Goal: Task Accomplishment & Management: Manage account settings

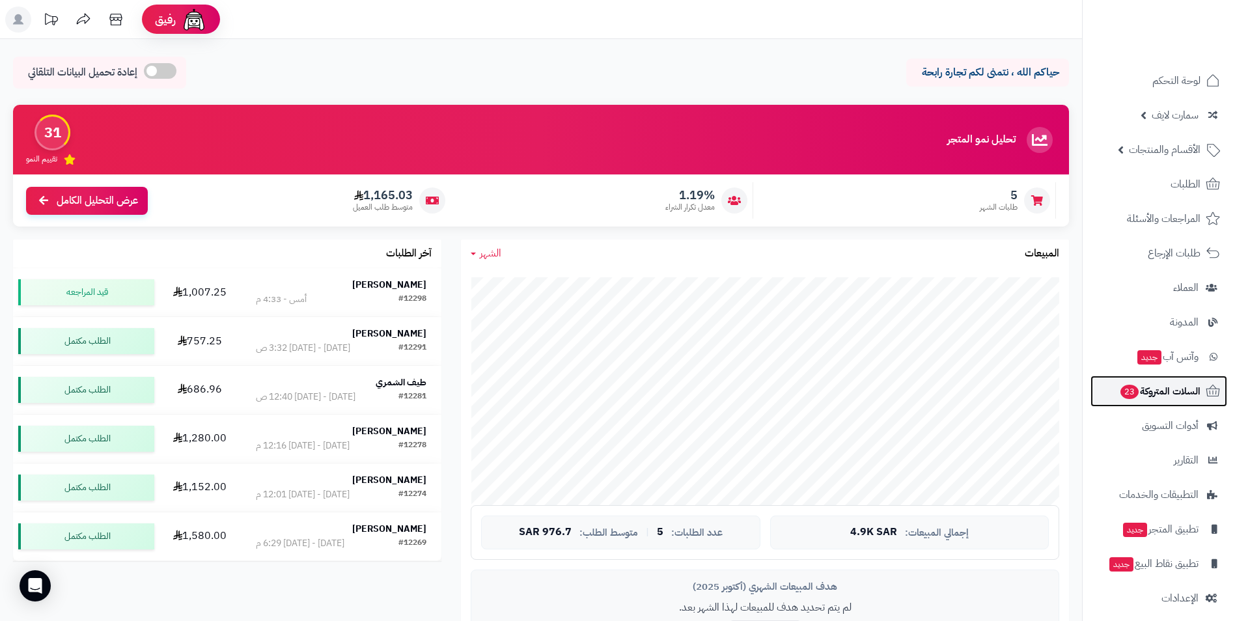
click at [1189, 397] on span "السلات المتروكة 23" at bounding box center [1159, 391] width 81 height 18
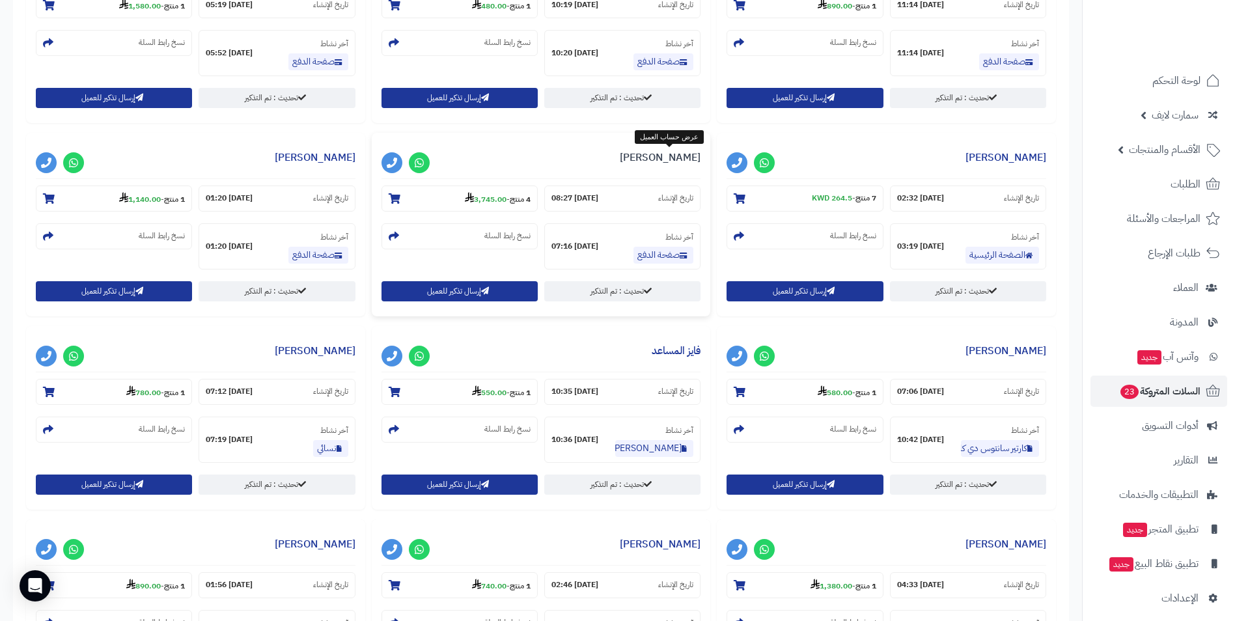
scroll to position [846, 0]
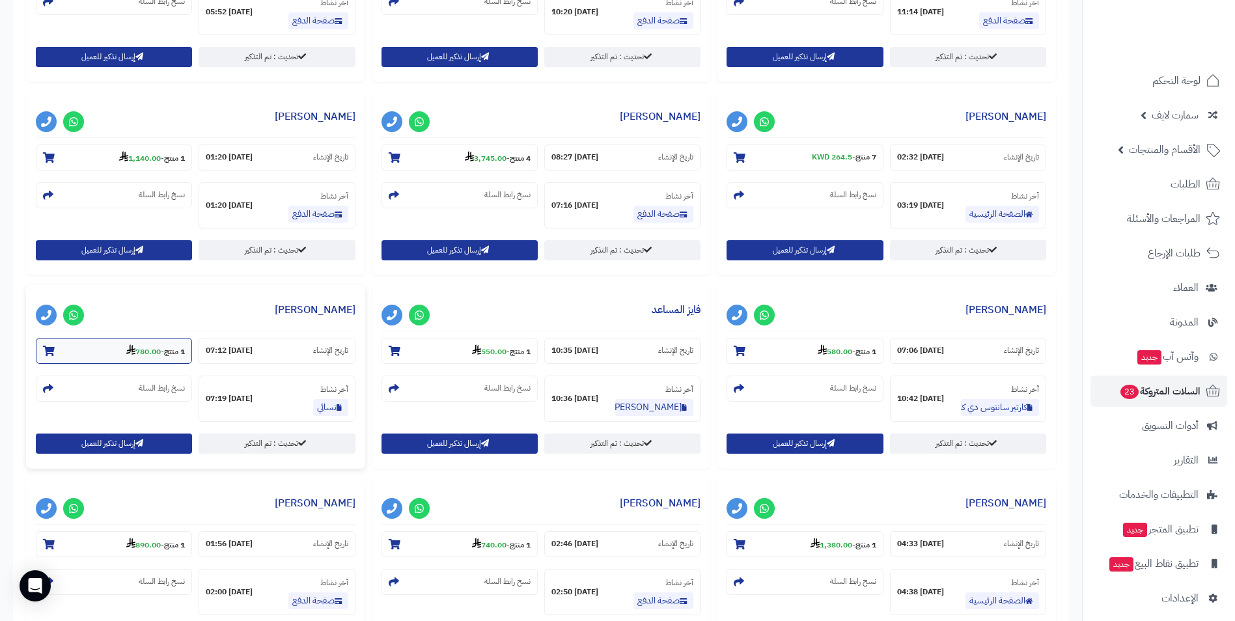
click at [126, 346] on use at bounding box center [130, 349] width 9 height 10
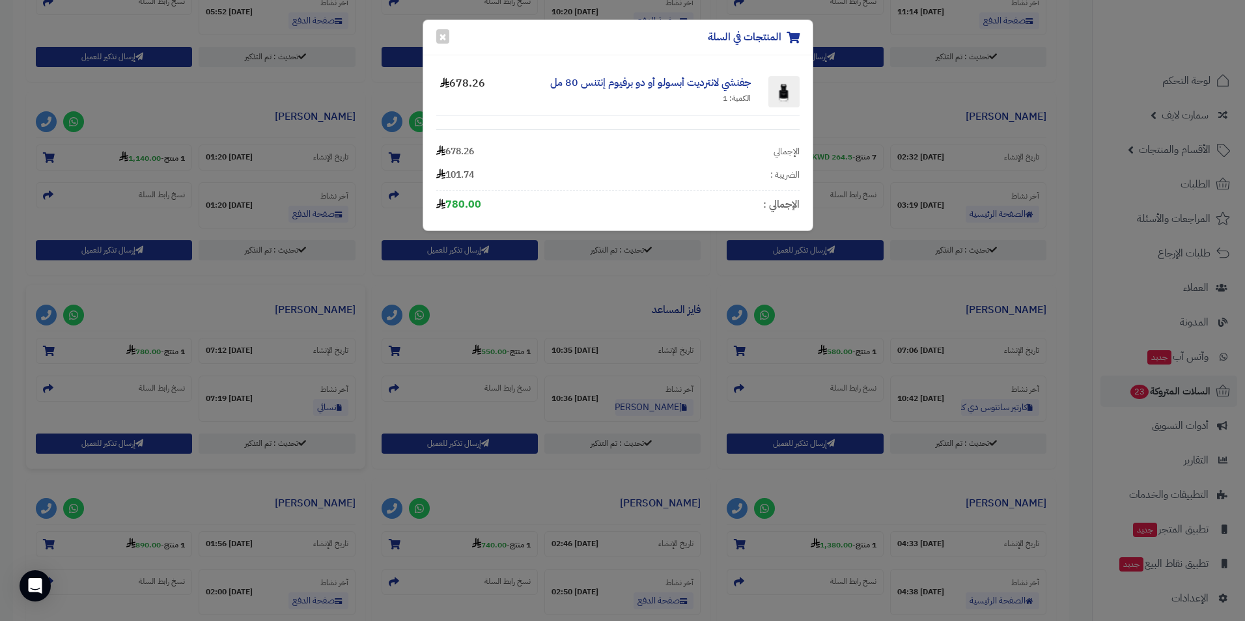
click at [542, 347] on div "المنتجات في السلة × جفنشي لانترديت أبسولو أو دو برفيوم إنتنس 80 مل الكمية: 1 67…" at bounding box center [622, 310] width 1245 height 621
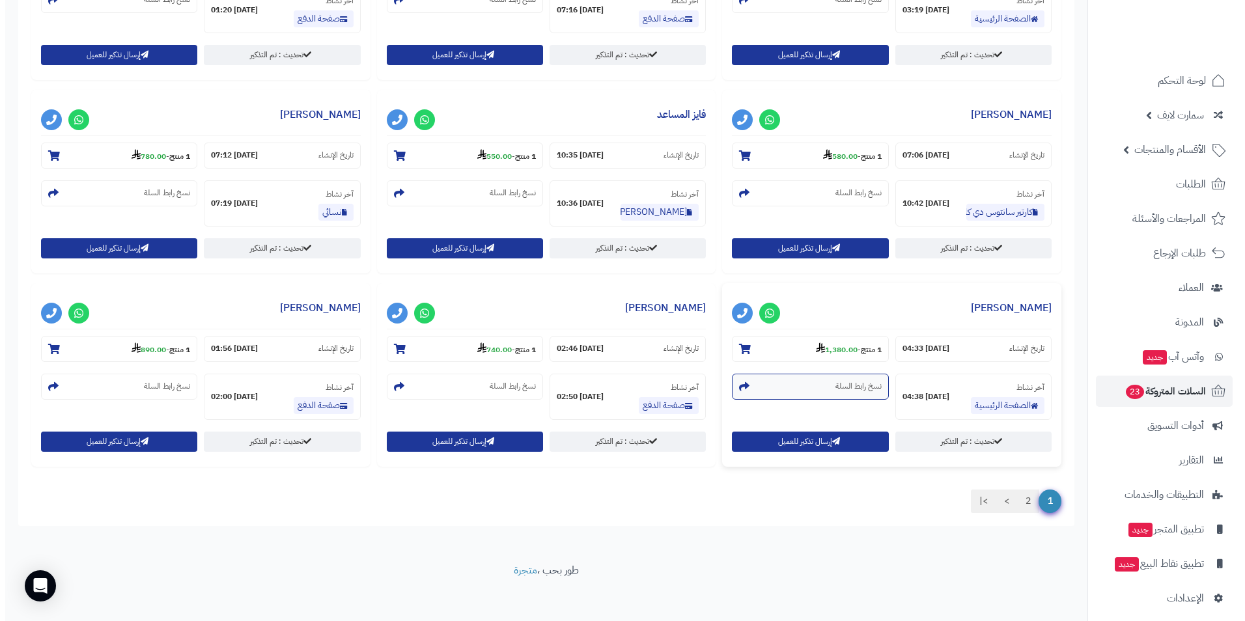
scroll to position [1049, 0]
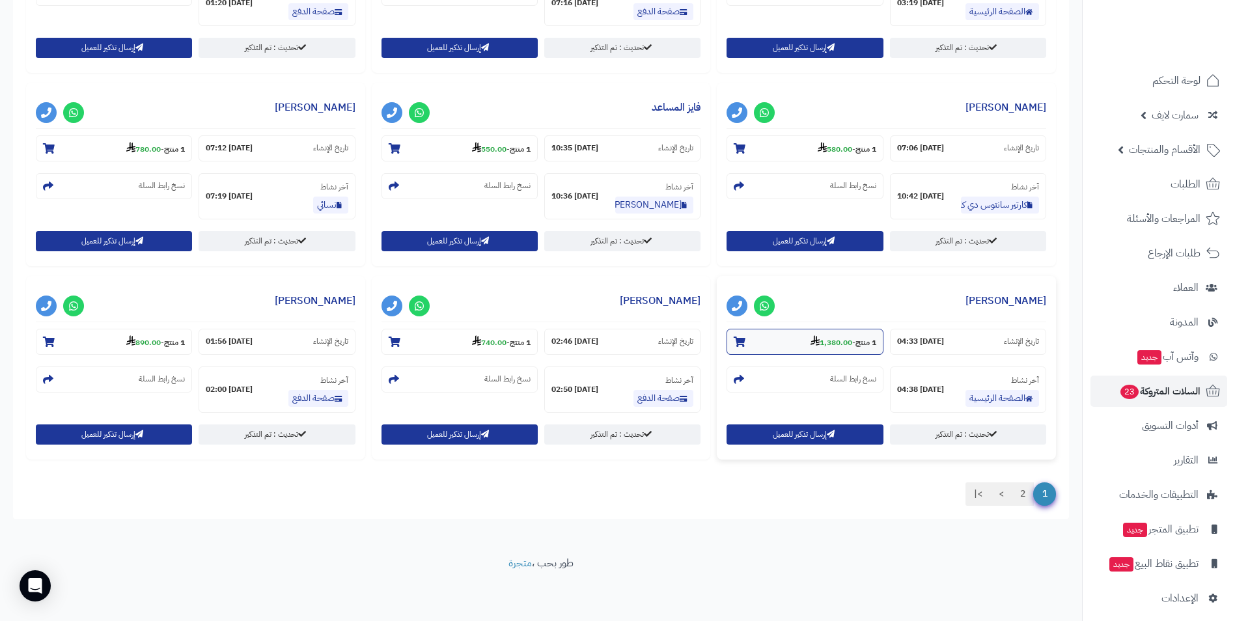
click at [834, 332] on section "1 منتج - 1,380.00" at bounding box center [805, 342] width 156 height 26
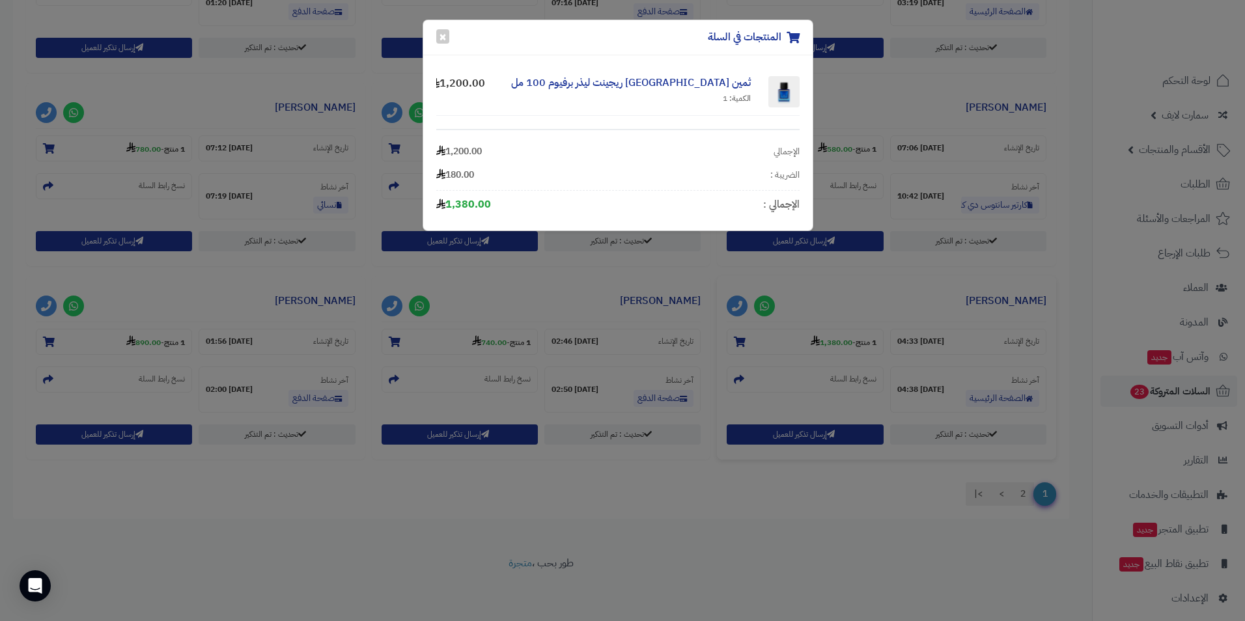
click at [477, 334] on div "المنتجات في السلة × ثمين لندن ريجينت ليذر برفيوم 100 مل الكمية: 1 1,200.00 الإج…" at bounding box center [622, 310] width 1245 height 621
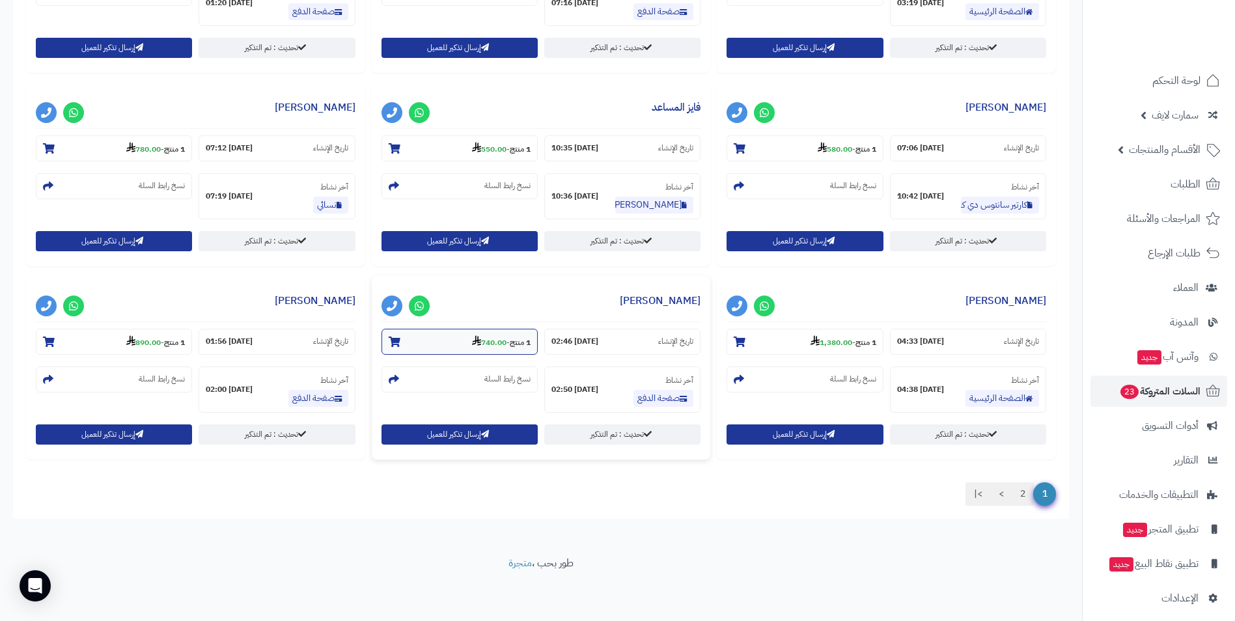
click at [453, 339] on section "1 منتج - 740.00" at bounding box center [460, 342] width 156 height 26
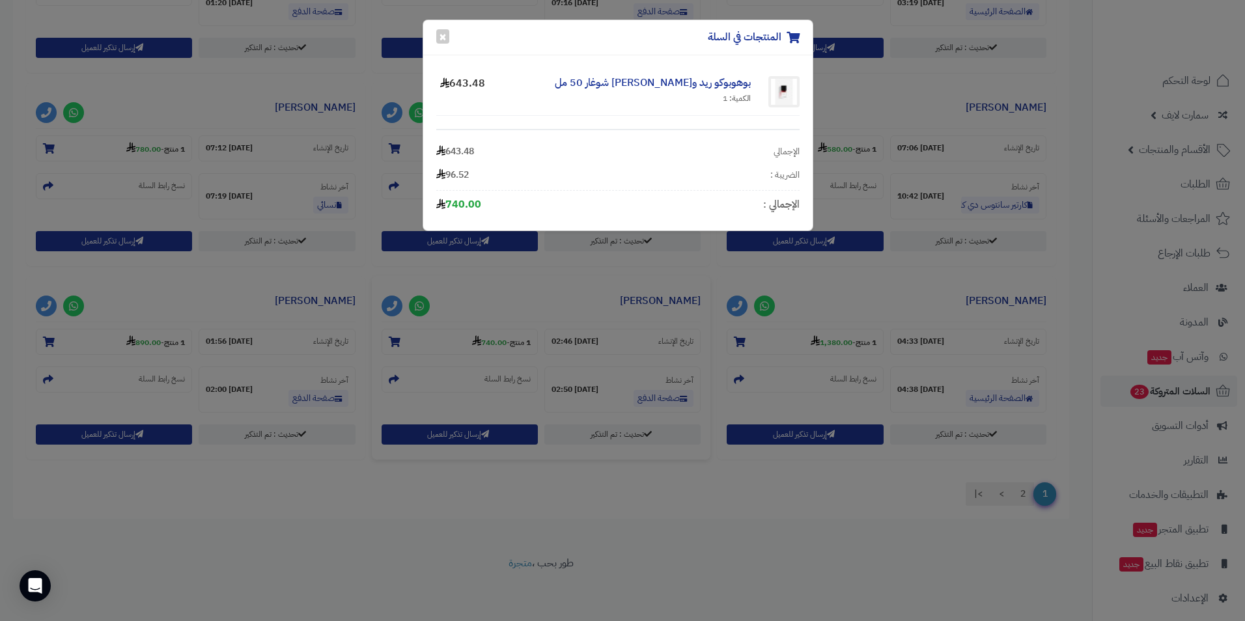
click at [329, 346] on div "المنتجات في السلة × بوهوبوكو ريد و[PERSON_NAME] شوغار 50 مل الكمية: 1 643.48 ال…" at bounding box center [622, 310] width 1245 height 621
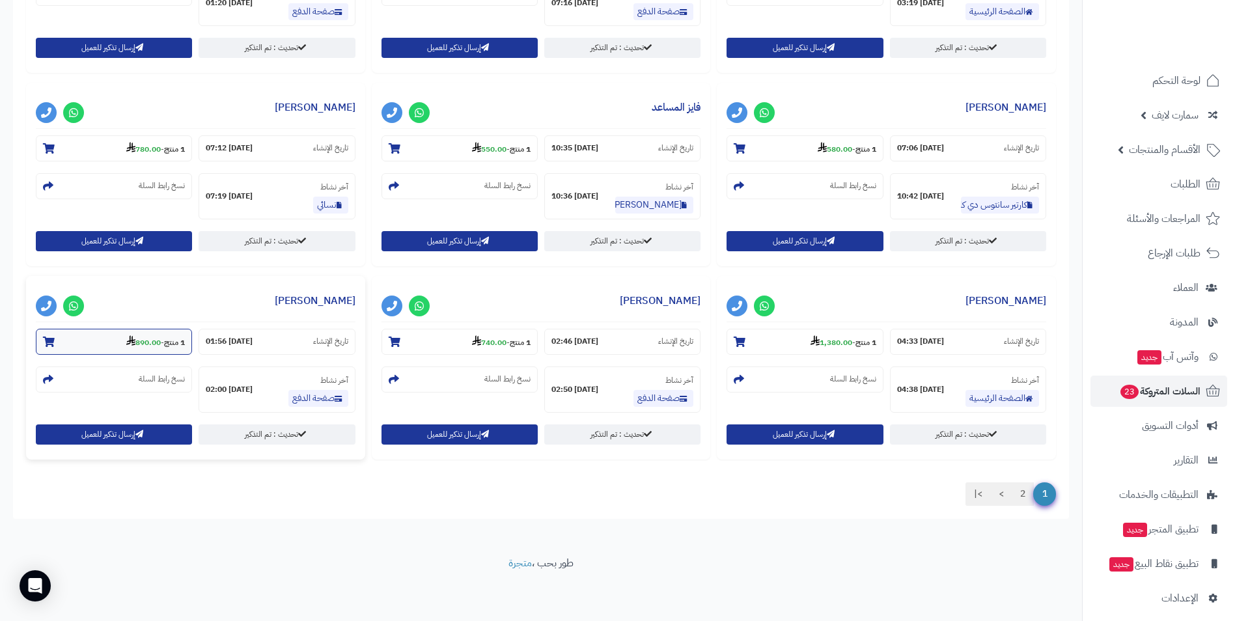
click at [143, 338] on strong "890.00" at bounding box center [143, 343] width 35 height 12
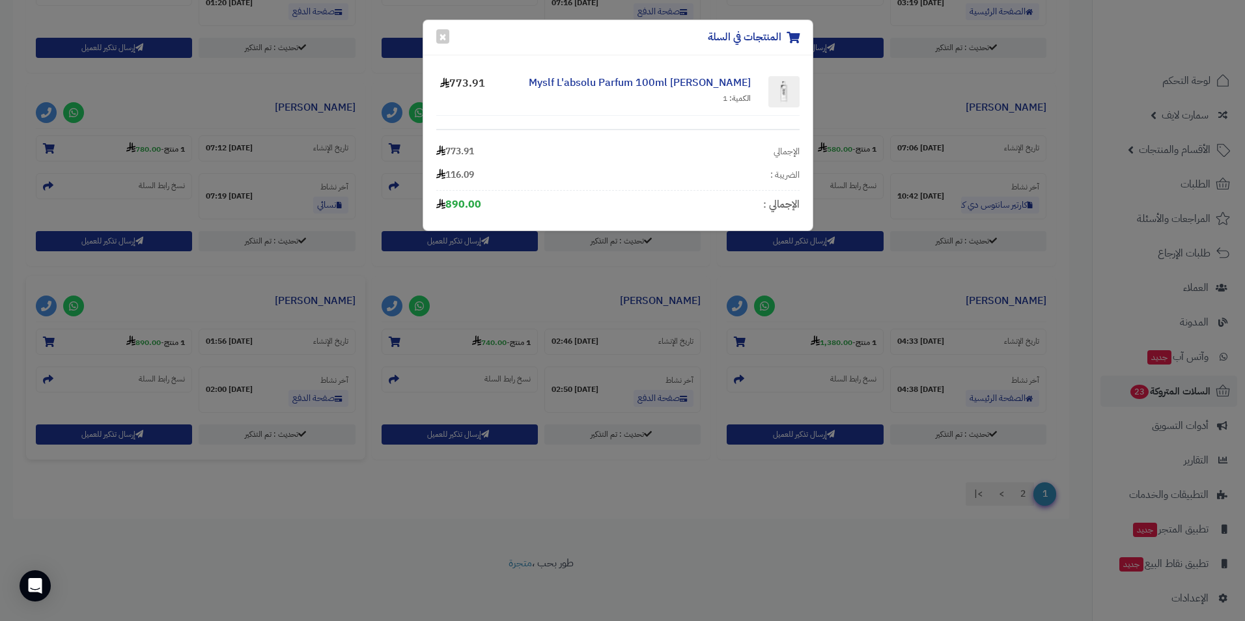
click at [434, 267] on div "المنتجات في السلة × [PERSON_NAME] Myslf L'absolu Parfum 100ml الكمية: 1 773.91 …" at bounding box center [622, 310] width 1245 height 621
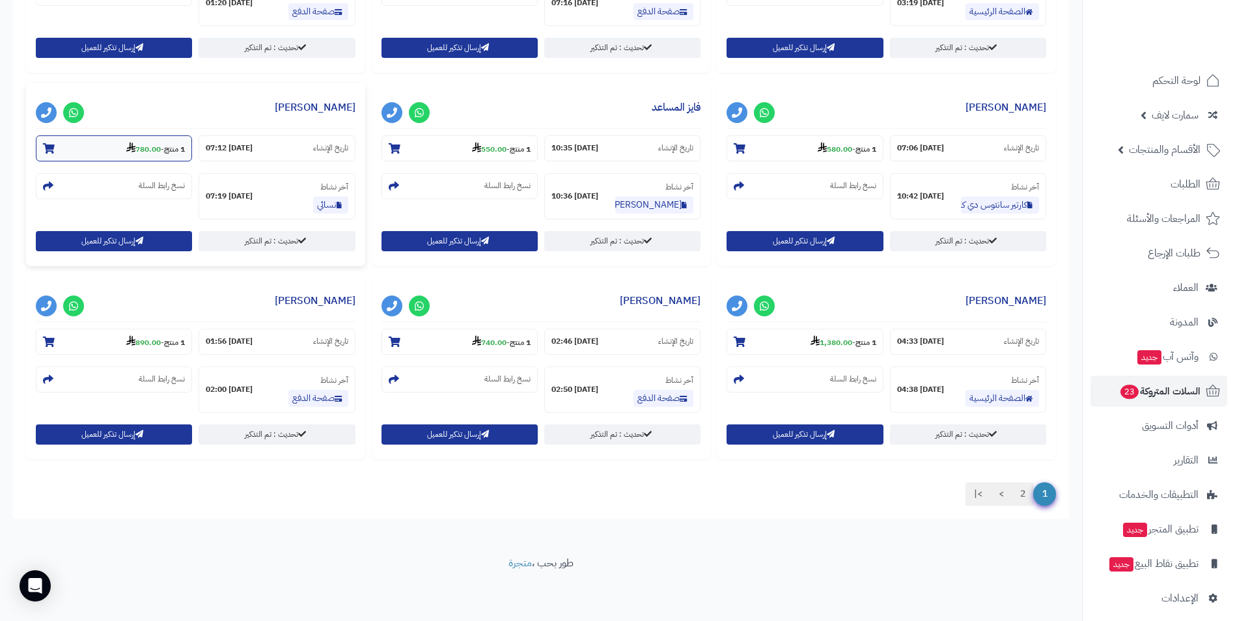
click at [169, 151] on strong "1 منتج" at bounding box center [174, 149] width 21 height 12
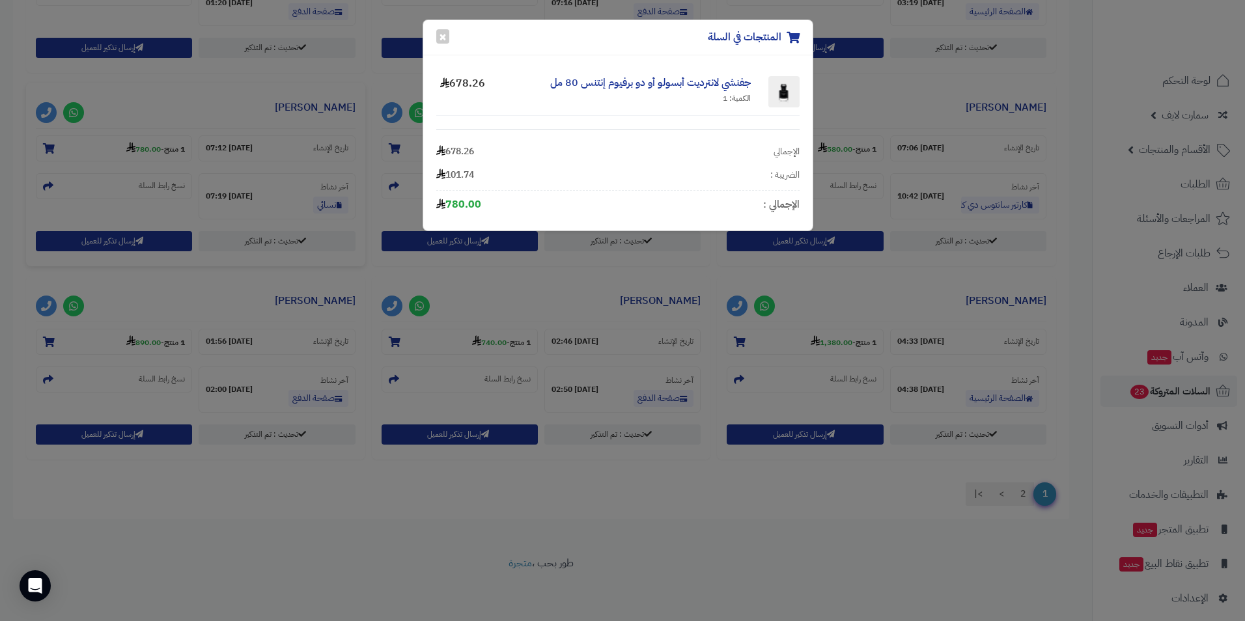
click at [221, 209] on div "المنتجات في السلة × جفنشي لانترديت أبسولو أو دو برفيوم إنتنس 80 مل الكمية: 1 67…" at bounding box center [622, 310] width 1245 height 621
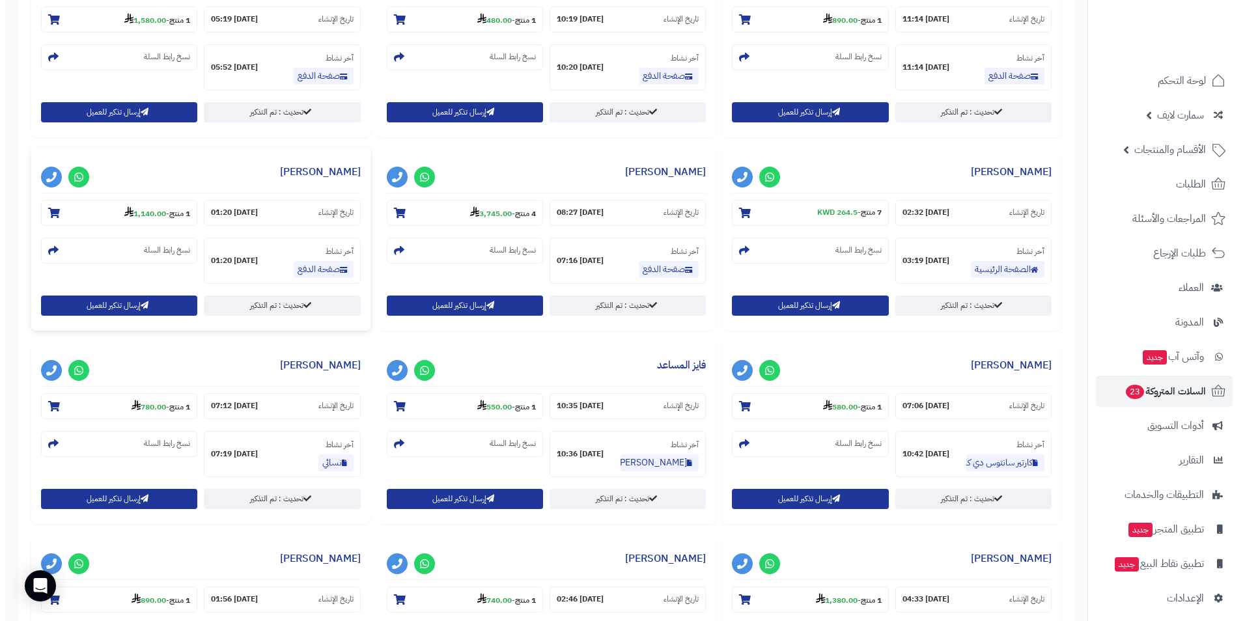
scroll to position [788, 0]
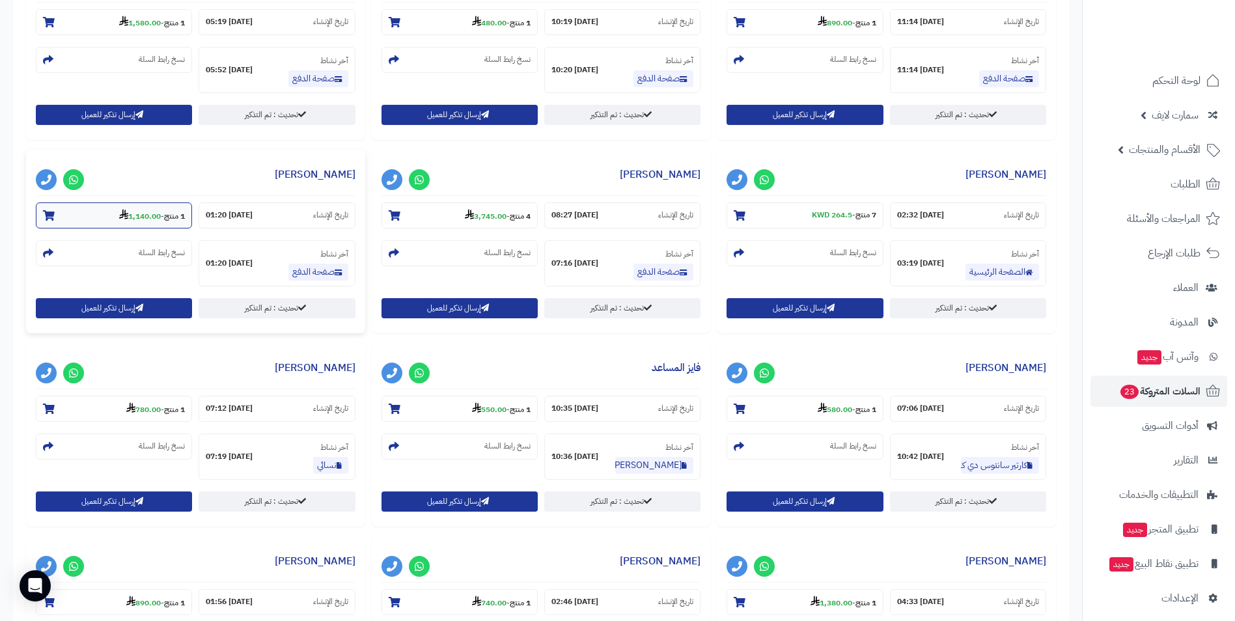
click at [169, 212] on strong "1 منتج" at bounding box center [174, 216] width 21 height 12
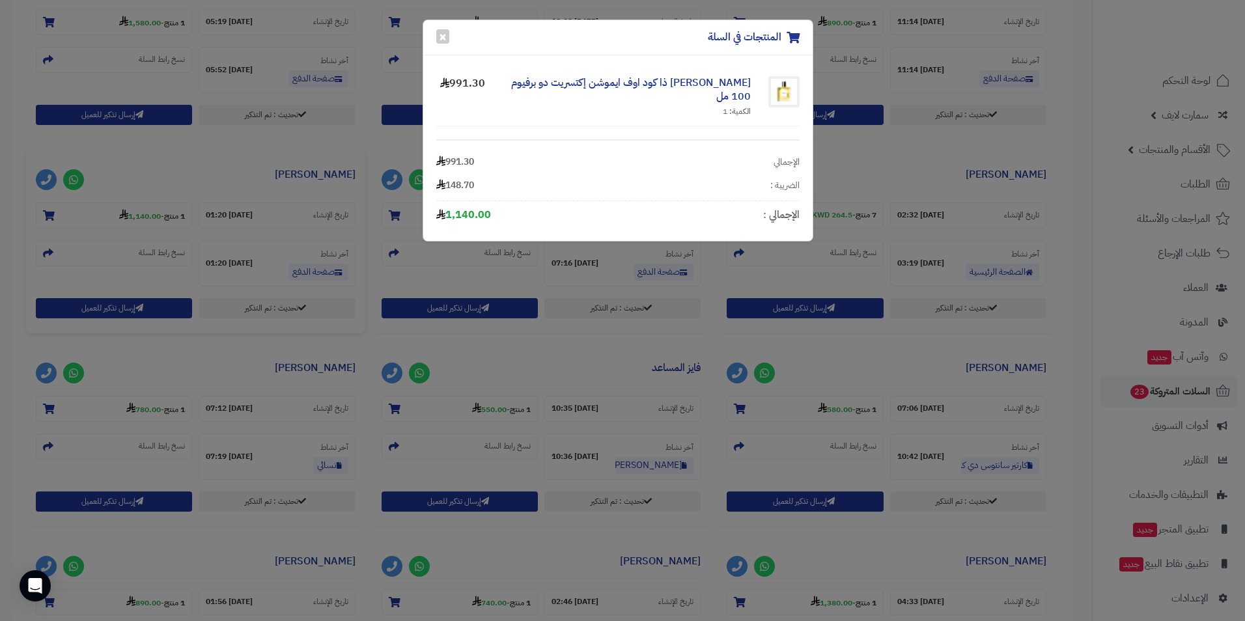
click at [342, 255] on div "المنتجات في السلة × [PERSON_NAME] ذا كود اوف ايموشن إكتسريت دو برفيوم 100 مل ال…" at bounding box center [622, 310] width 1245 height 621
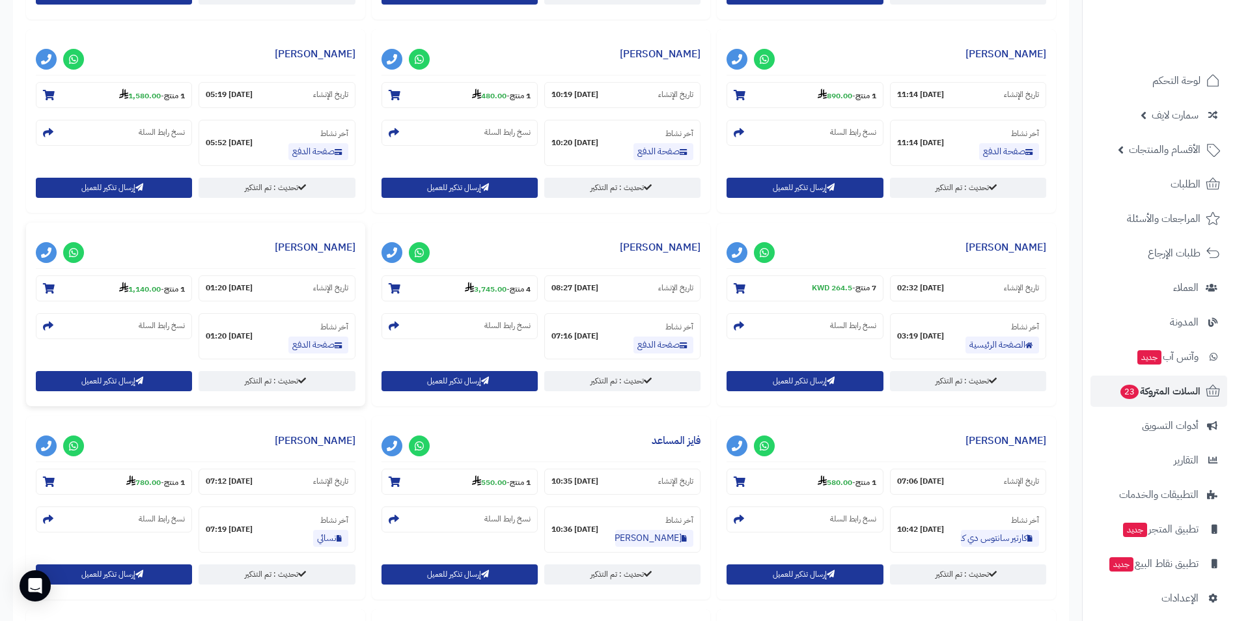
scroll to position [593, 0]
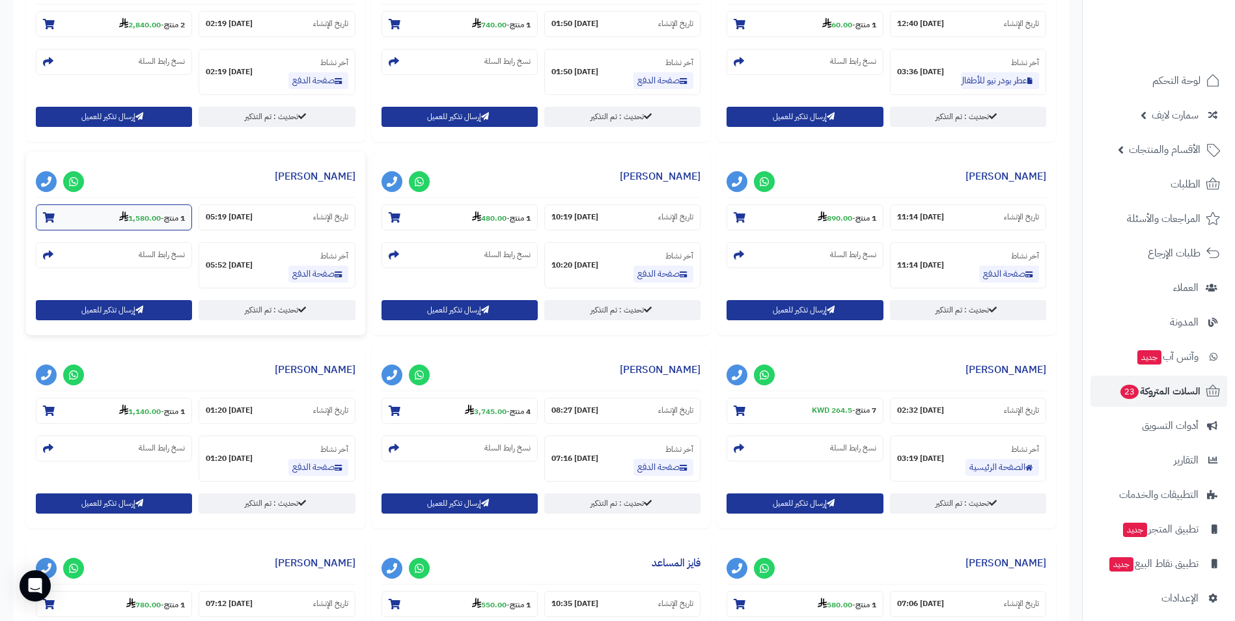
click at [159, 213] on small "1 منتج - 1,580.00" at bounding box center [152, 217] width 66 height 13
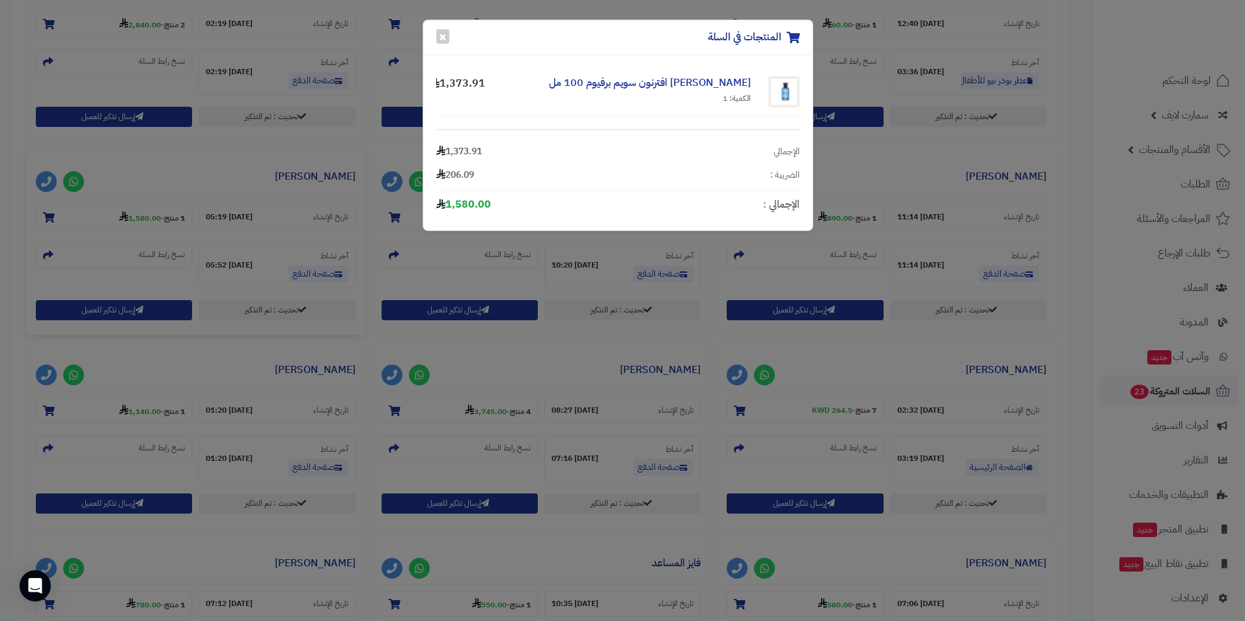
click at [518, 272] on div "المنتجات في السلة × [PERSON_NAME] افترنون سويم برفيوم 100 مل الكمية: 1 1,373.91…" at bounding box center [622, 310] width 1245 height 621
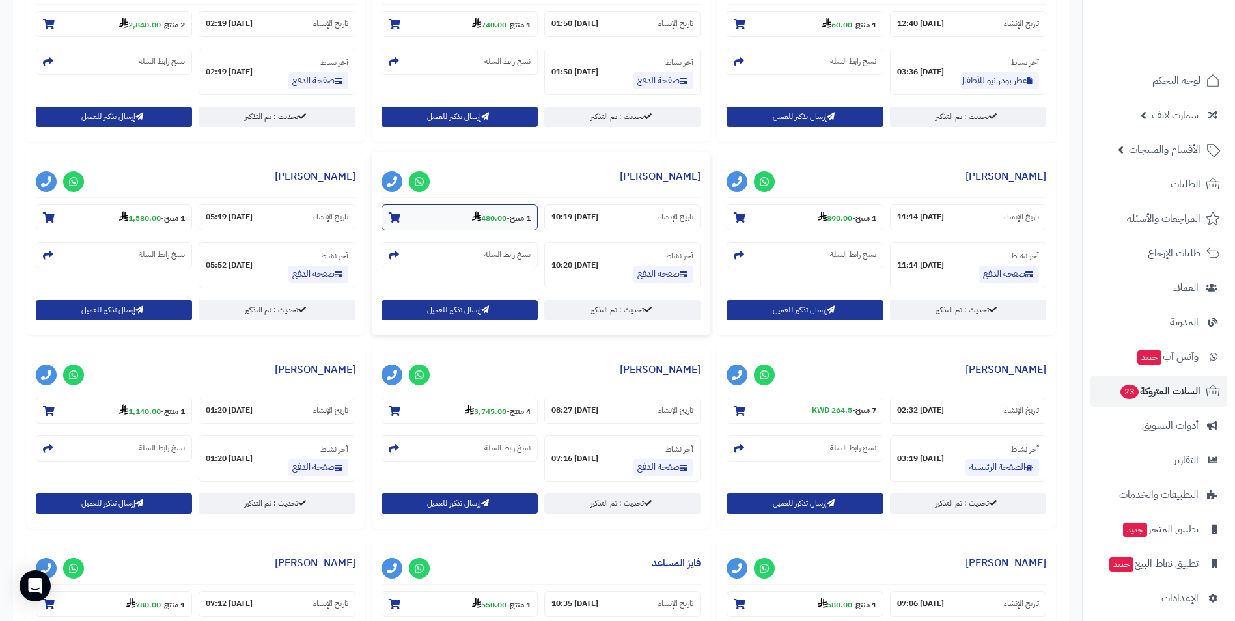
click at [497, 222] on strong "480.00" at bounding box center [489, 218] width 35 height 12
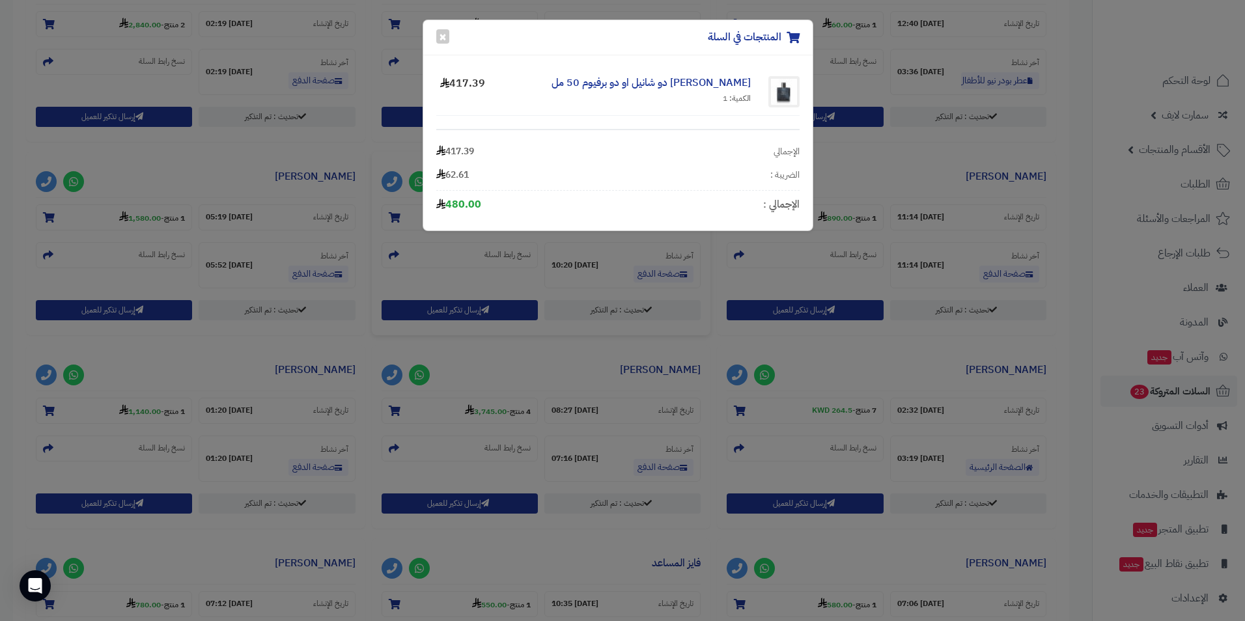
click at [626, 417] on div "المنتجات في السلة × [PERSON_NAME] دو شانيل او دو برفيوم 50 مل الكمية: 1 417.39 …" at bounding box center [622, 310] width 1245 height 621
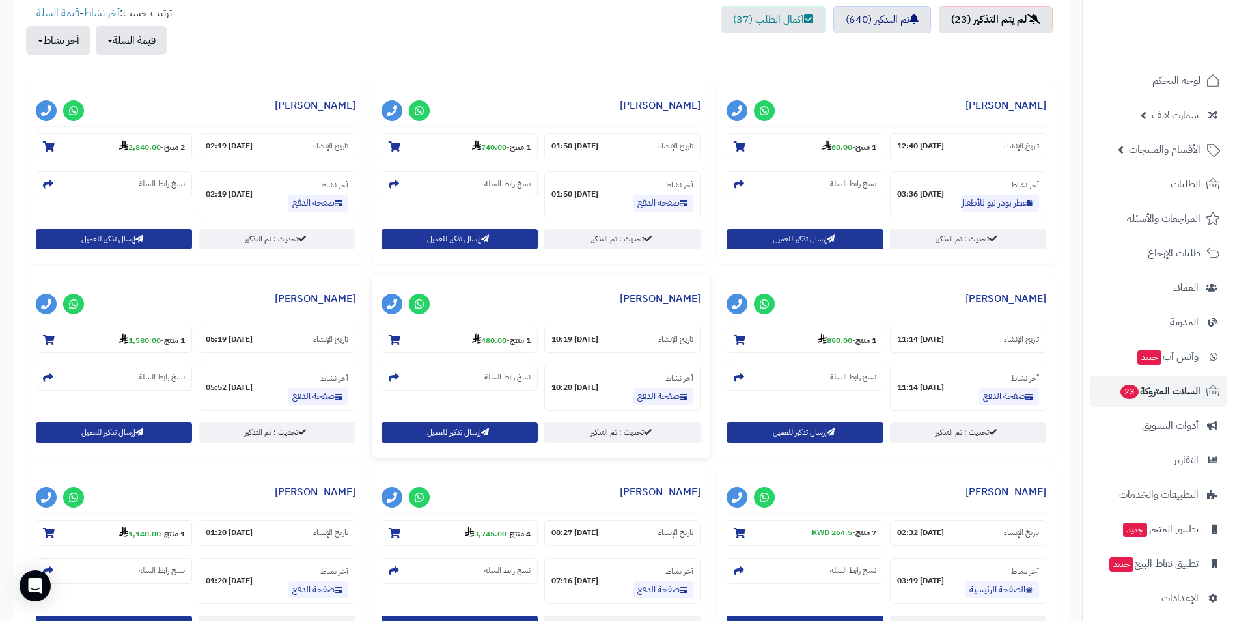
scroll to position [463, 0]
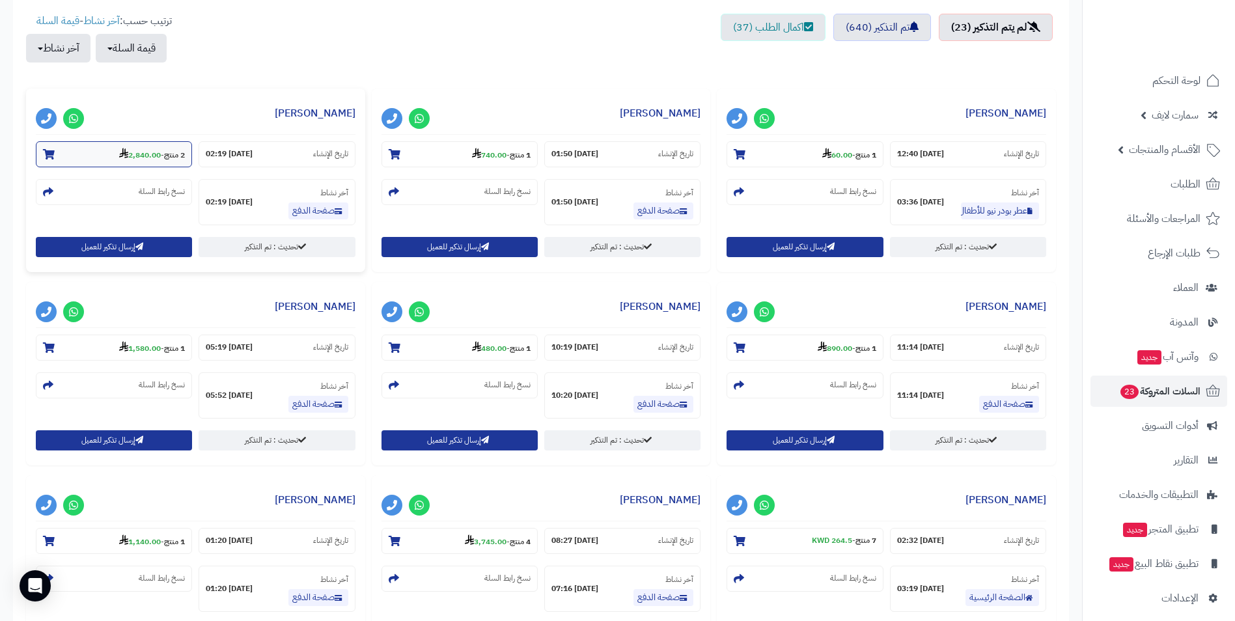
click at [131, 153] on strong "2,840.00" at bounding box center [140, 155] width 42 height 12
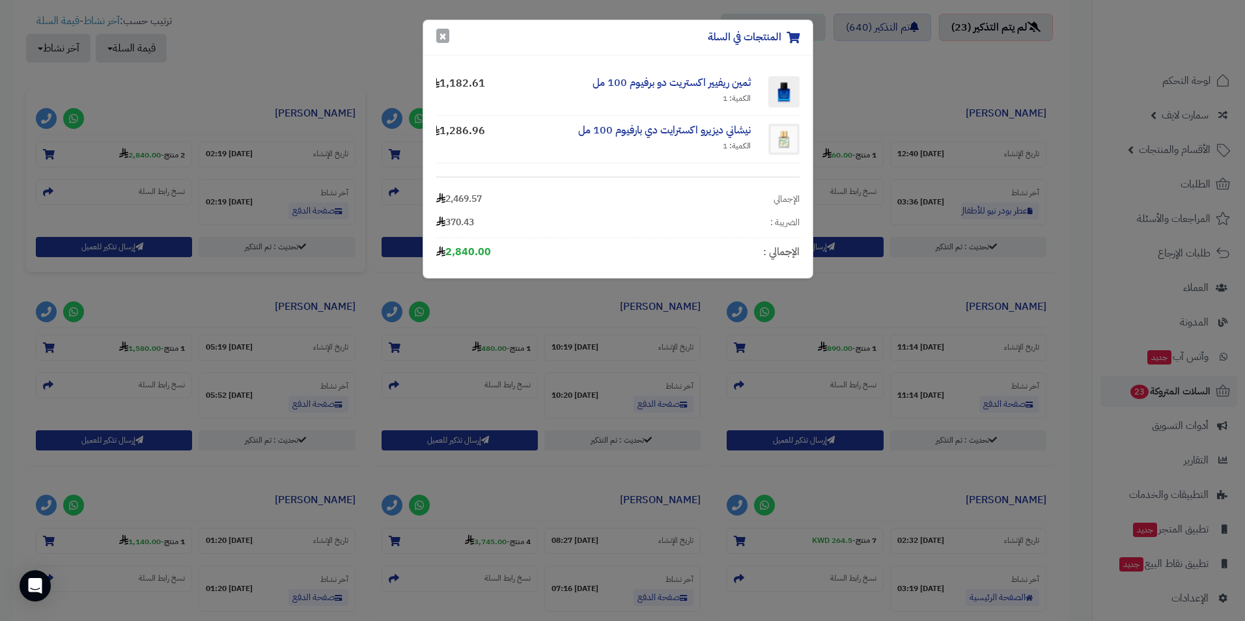
click at [447, 33] on button "×" at bounding box center [442, 36] width 13 height 14
